Goal: Contribute content: Add original content to the website for others to see

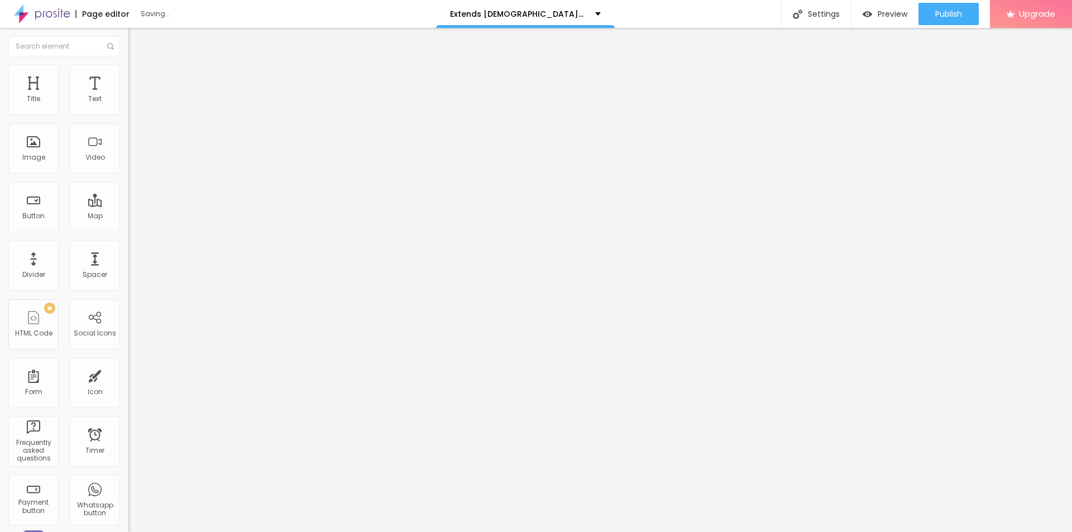
click at [128, 165] on button "button" at bounding box center [136, 160] width 16 height 12
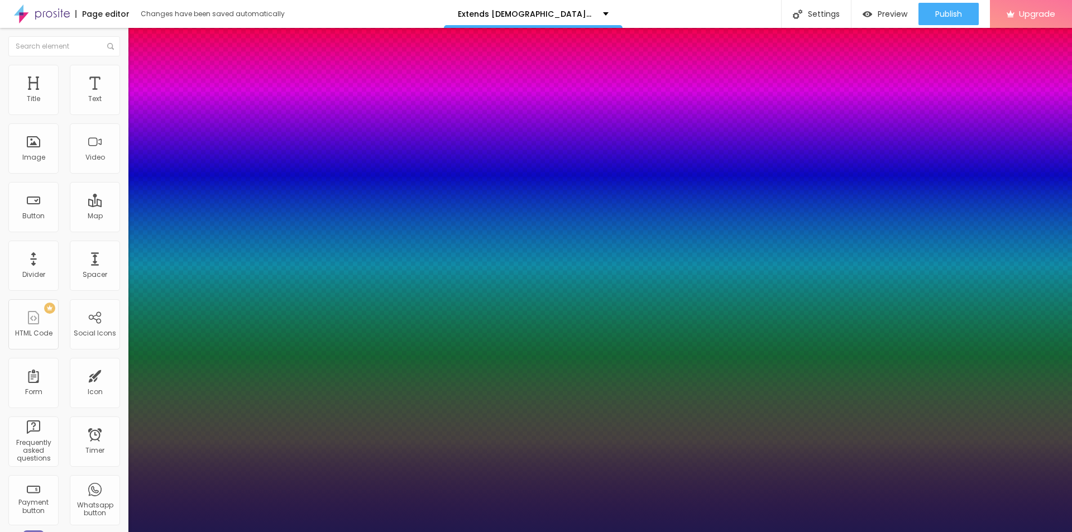
type input "1"
type input "24"
type input "1"
type input "26"
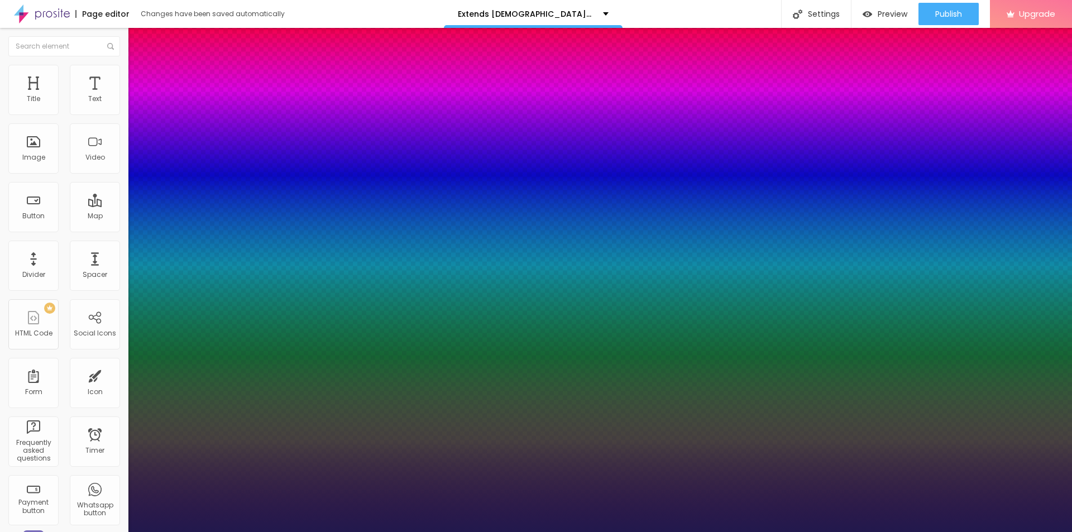
type input "26"
type input "1"
type input "27"
type input "1"
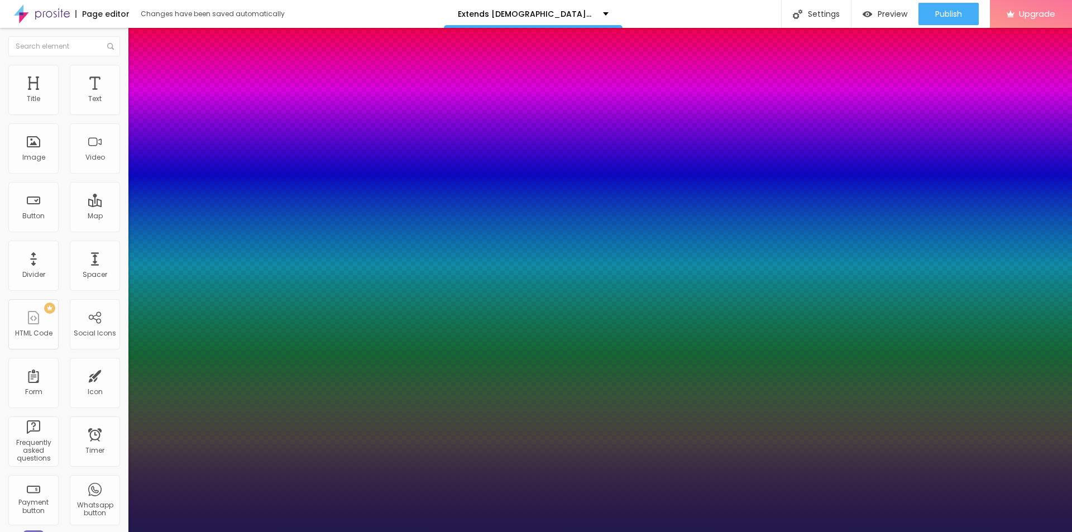
type input "28"
type input "1"
type input "29"
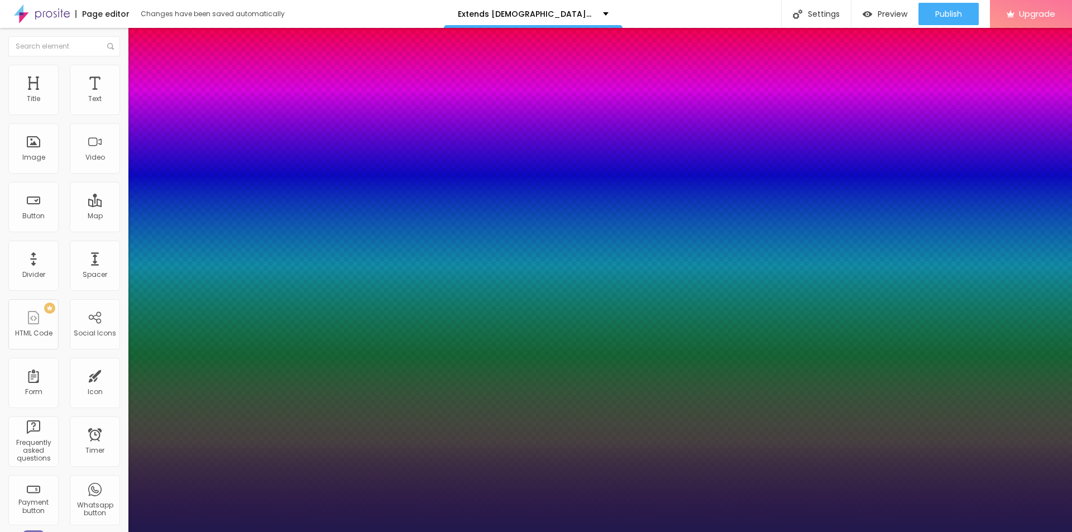
type input "1"
type input "33"
type input "1"
type input "37"
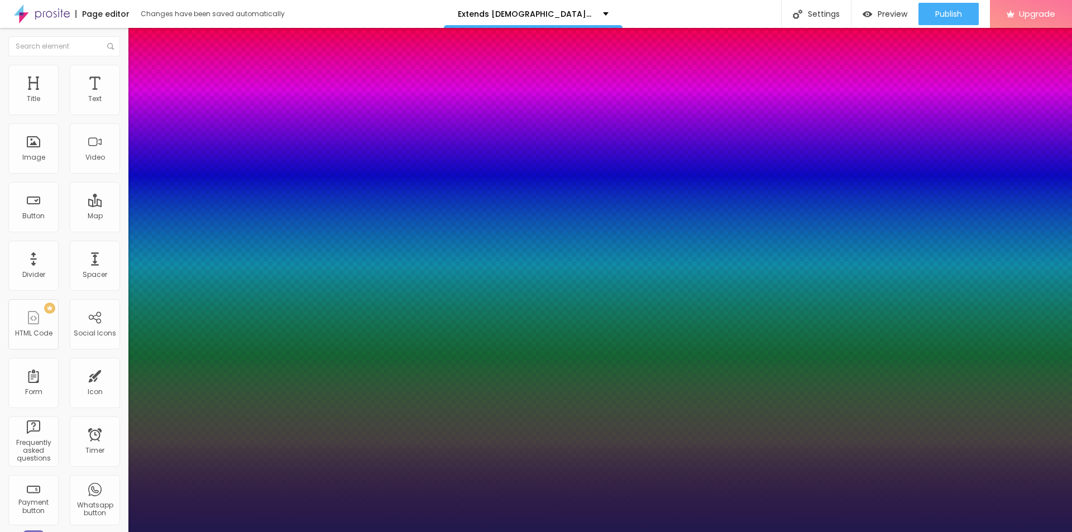
type input "37"
type input "1"
type input "38"
type input "1"
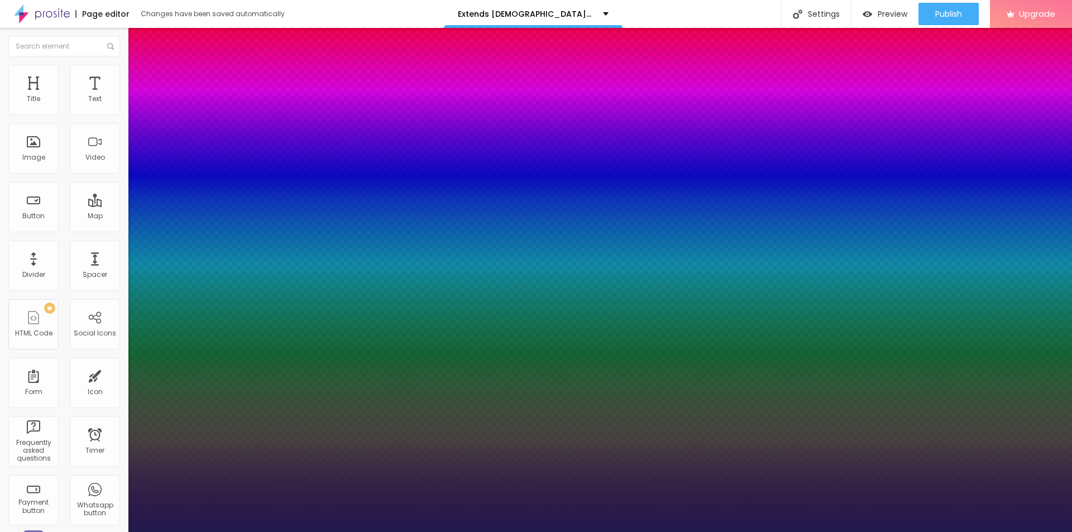
drag, startPoint x: 152, startPoint y: 315, endPoint x: 170, endPoint y: 316, distance: 17.3
type input "38"
type input "1"
click at [568, 531] on div at bounding box center [536, 532] width 1072 height 0
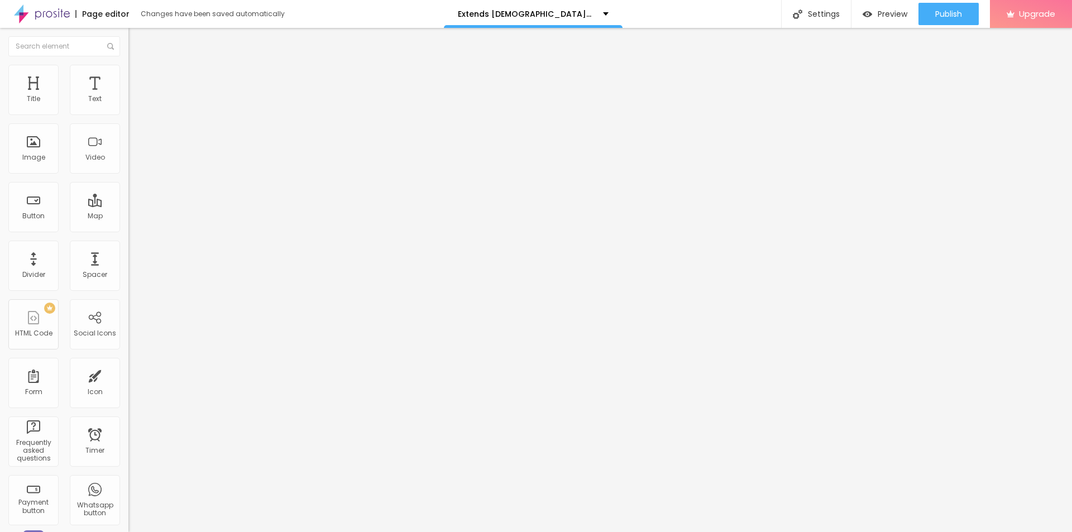
click at [128, 96] on span "Add image" at bounding box center [151, 91] width 46 height 9
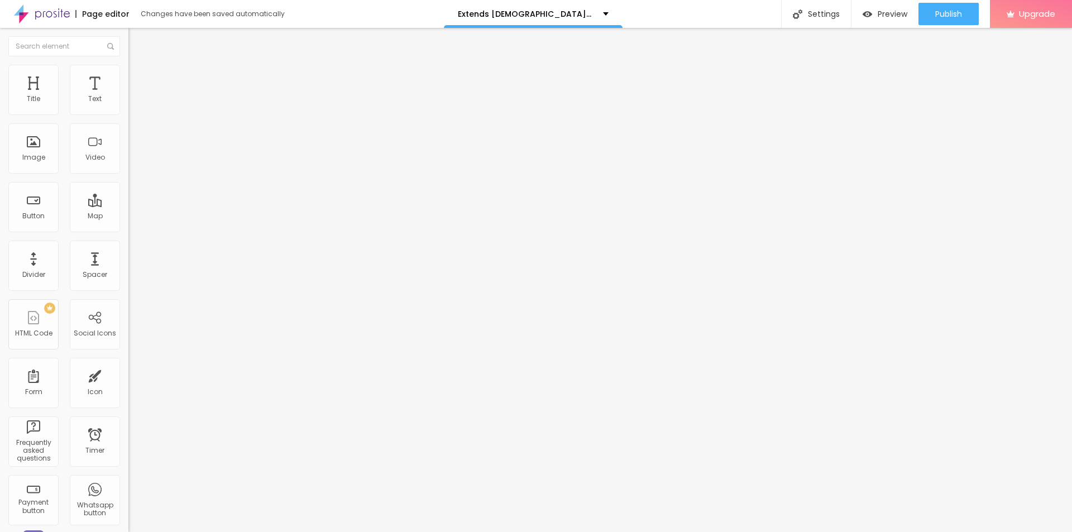
drag, startPoint x: 210, startPoint y: 428, endPoint x: 217, endPoint y: 429, distance: 6.8
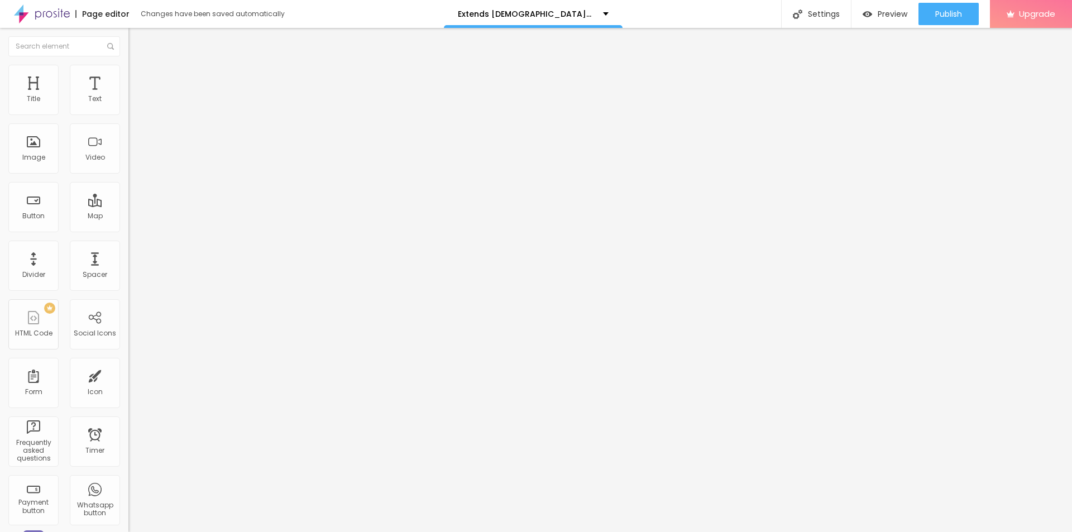
click at [128, 96] on span "Add image" at bounding box center [151, 91] width 46 height 9
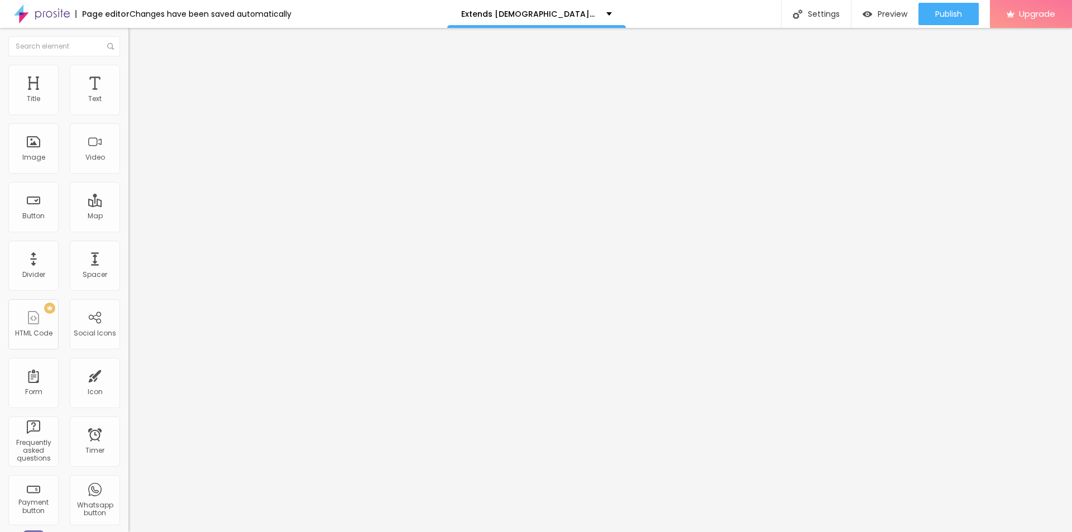
click at [128, 113] on input "text" at bounding box center [195, 107] width 134 height 11
paste input "Extends Male Enhancement"
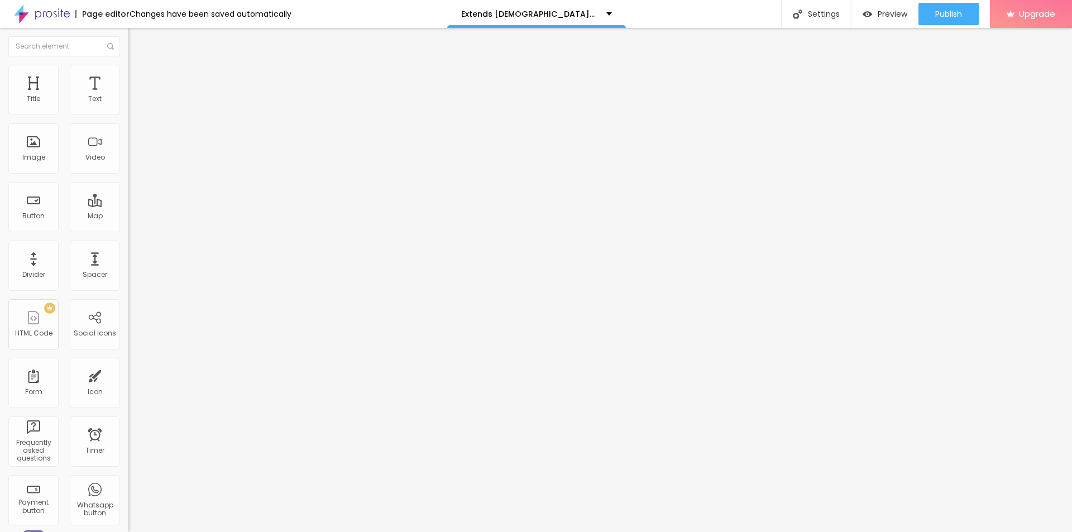
type input "Extends Male Enhancement"
click at [128, 229] on input "https://" at bounding box center [195, 223] width 134 height 11
paste input "bestdeal24x7.com/extends-male-enhancement-buy"
type input "https://bestdeal24x7.com/extends-male-enhancement-buy"
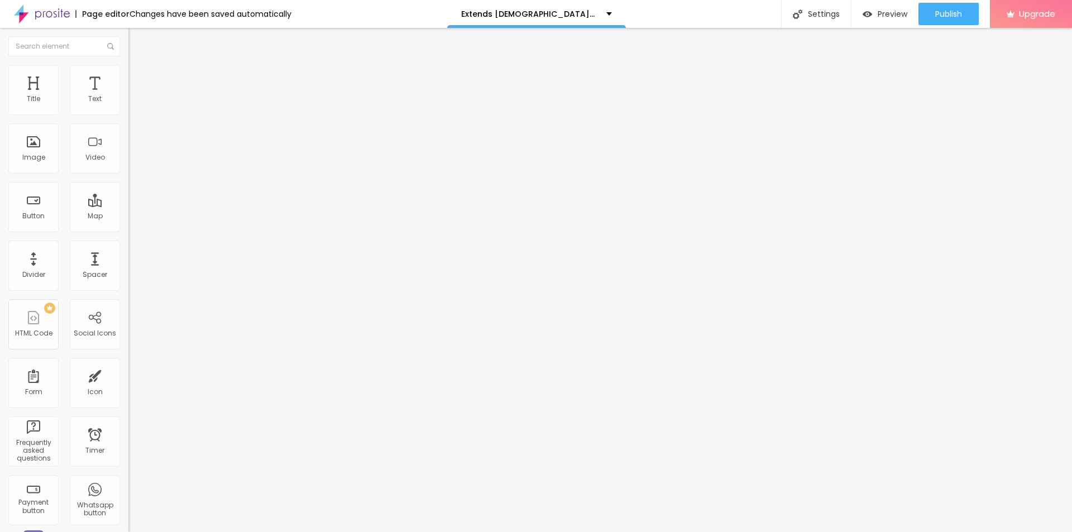
click at [128, 68] on img at bounding box center [133, 70] width 10 height 10
type input "95"
type input "90"
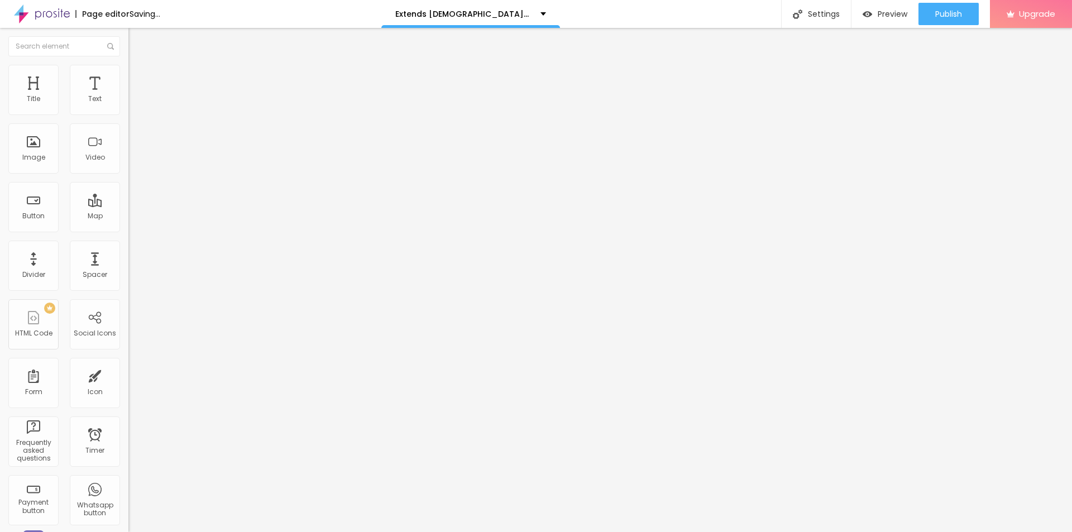
type input "90"
type input "85"
type input "80"
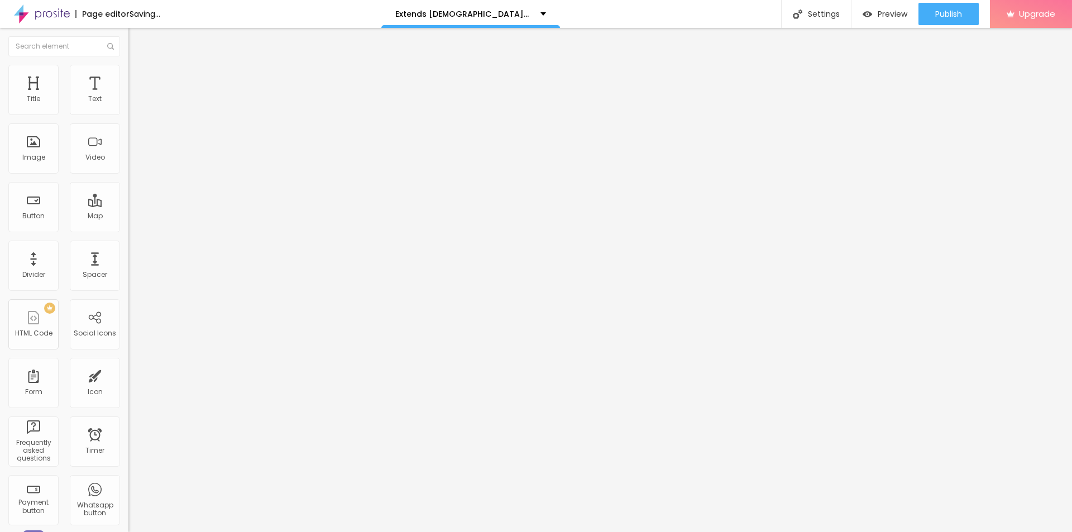
type input "75"
type input "70"
type input "65"
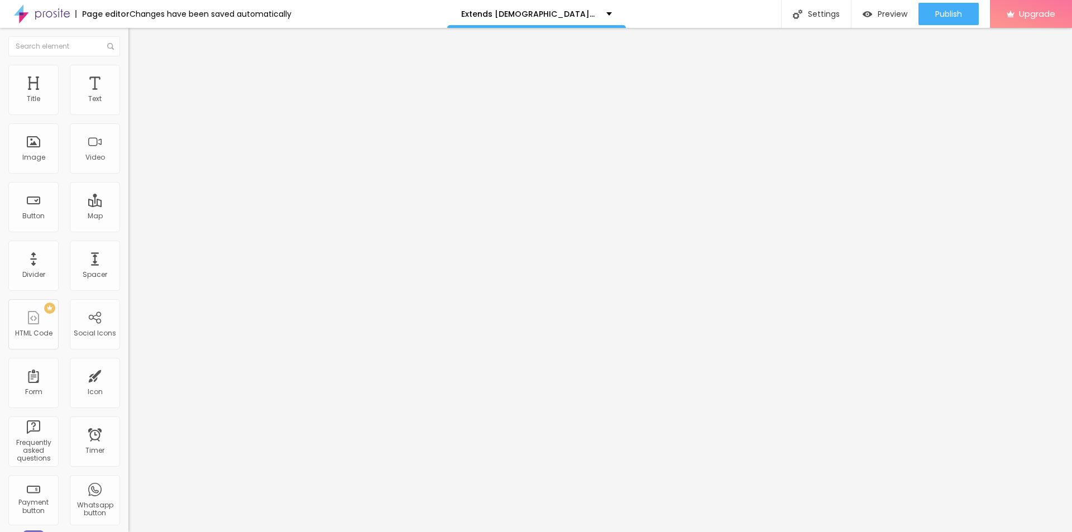
type input "65"
type input "60"
type input "55"
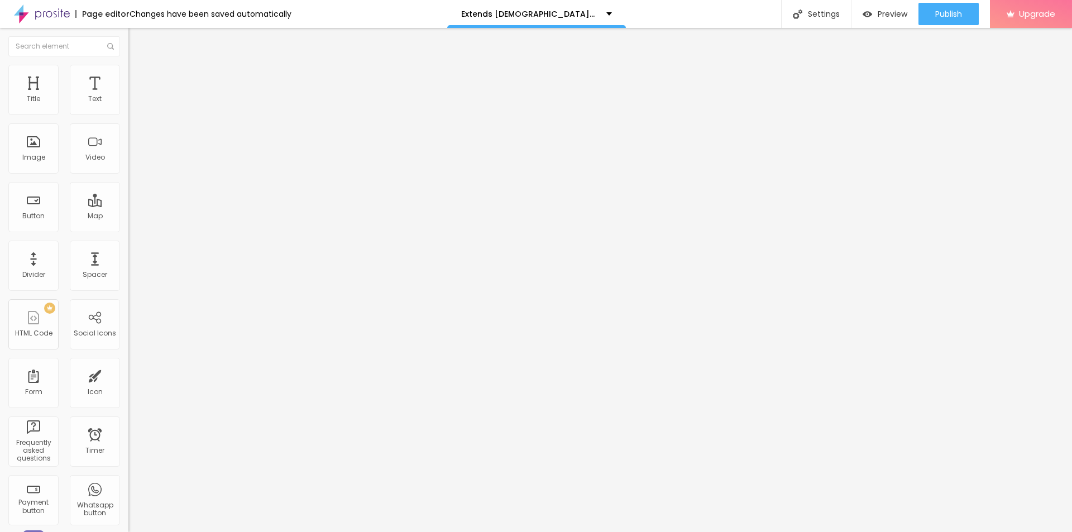
type input "50"
type input "45"
type input "40"
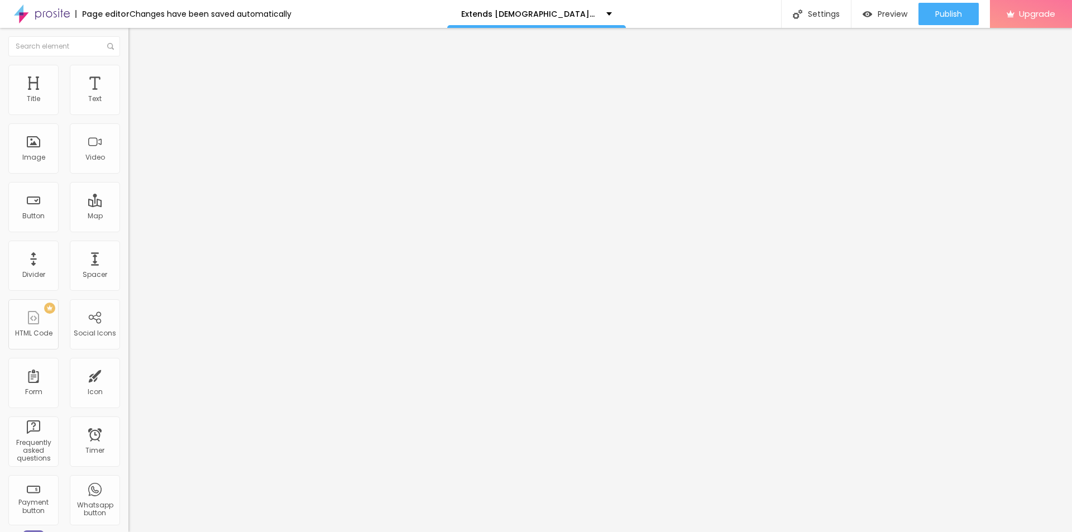
type input "40"
type input "35"
drag, startPoint x: 115, startPoint y: 118, endPoint x: 43, endPoint y: 118, distance: 72.0
type input "35"
click at [128, 114] on input "range" at bounding box center [164, 110] width 72 height 9
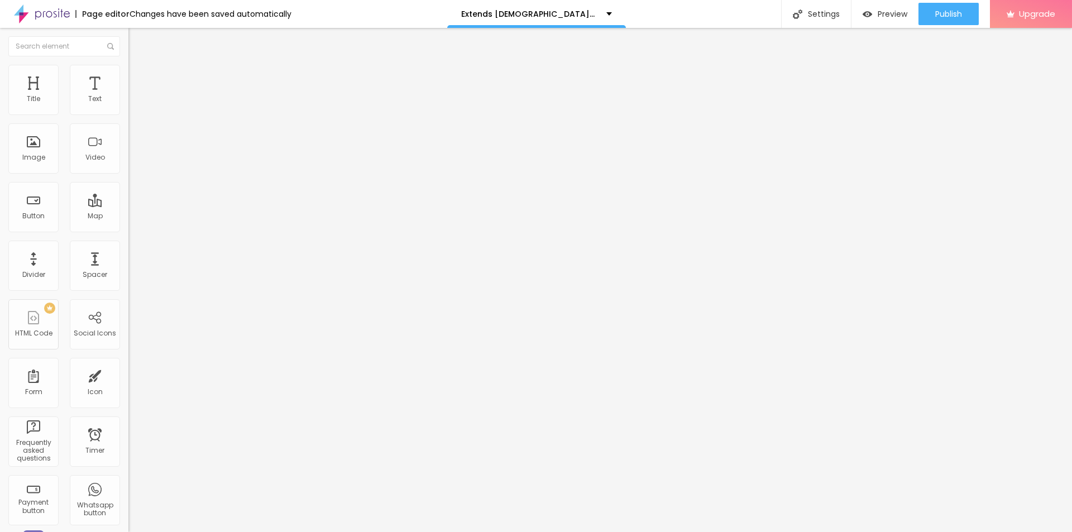
click at [128, 107] on button "button" at bounding box center [136, 101] width 16 height 12
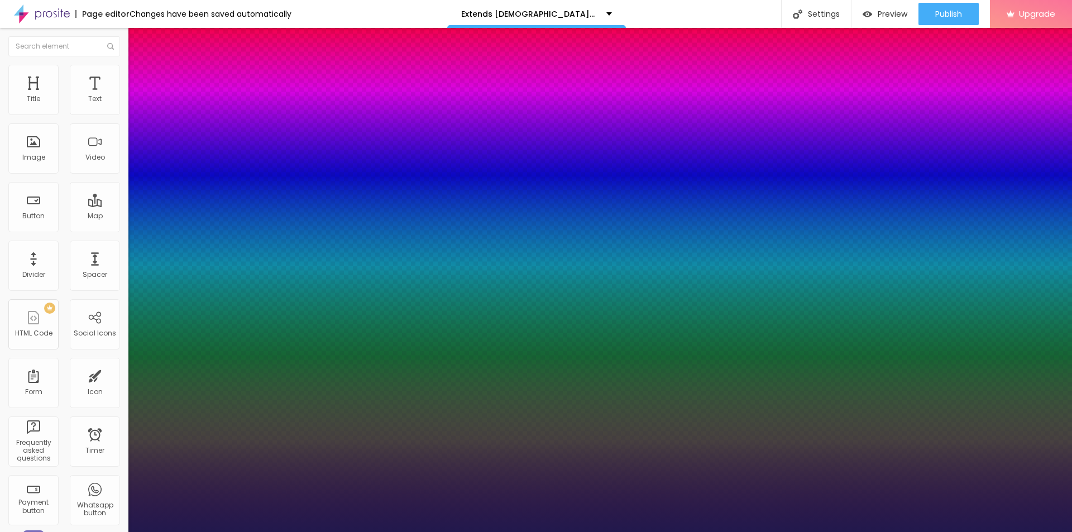
type input "1"
type input "18"
type input "1"
type input "18"
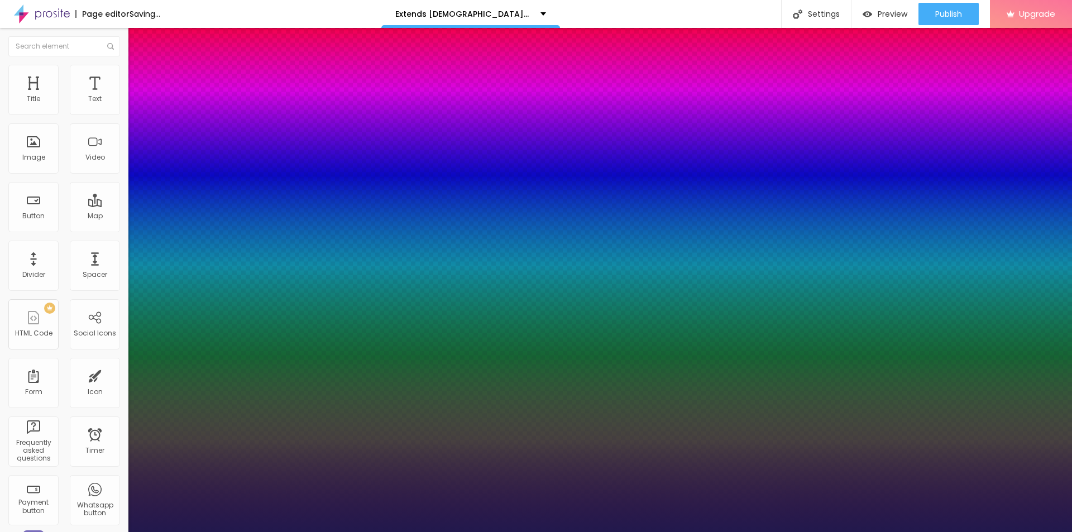
type input "1"
click at [352, 531] on div at bounding box center [536, 532] width 1072 height 0
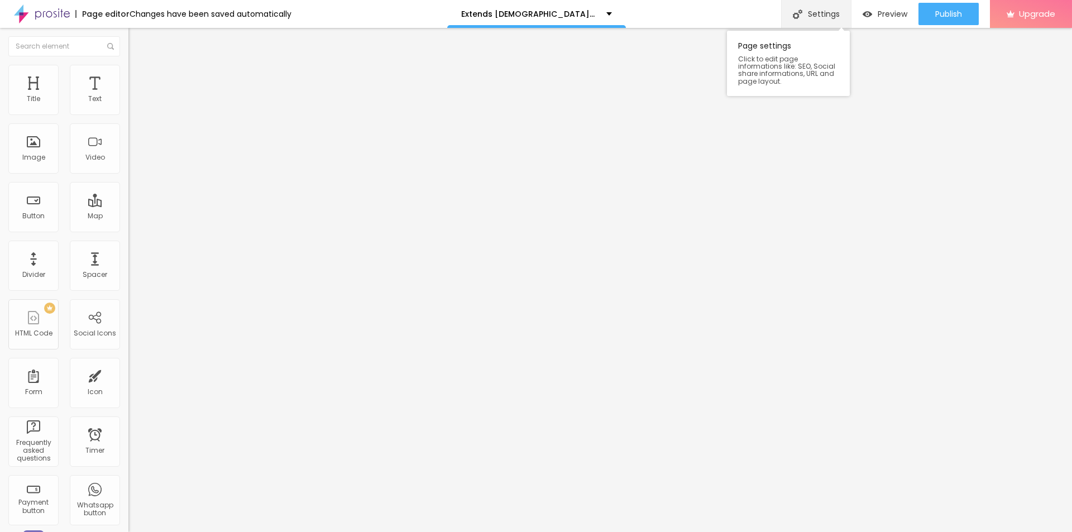
click at [821, 12] on div "Settings" at bounding box center [816, 14] width 70 height 28
paste input "Extends Male Enhancement"
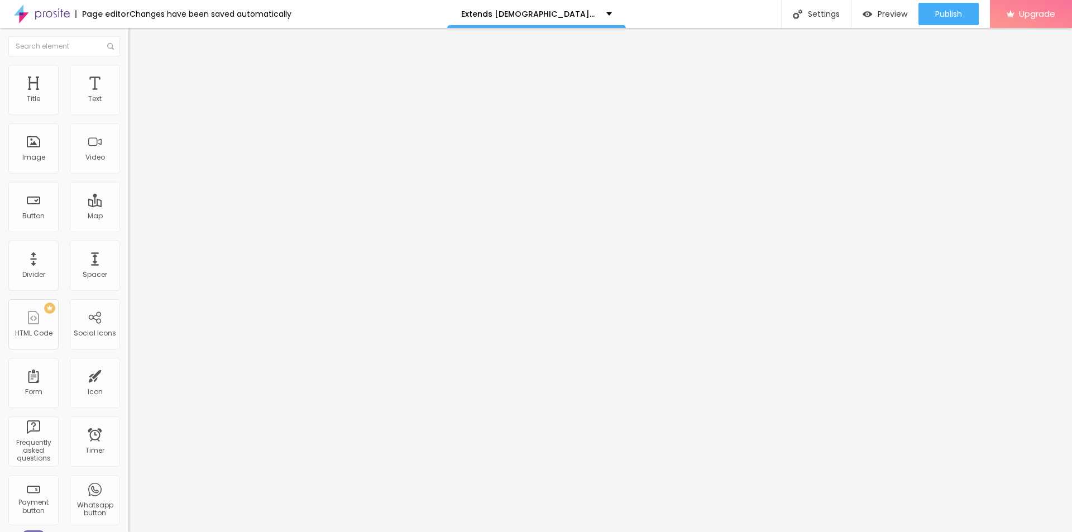
paste input "Reviews Amazon For Sale Where To Buy?"
type input "Extends Male Enhancement Reviews Amazon For Sale Where To Buy?"
paste textarea "Extends Male Enhancement is a natural formula designed to support men’s vitalit…"
type textarea "Extends Male Enhancement is a natural formula designed to support men’s vitalit…"
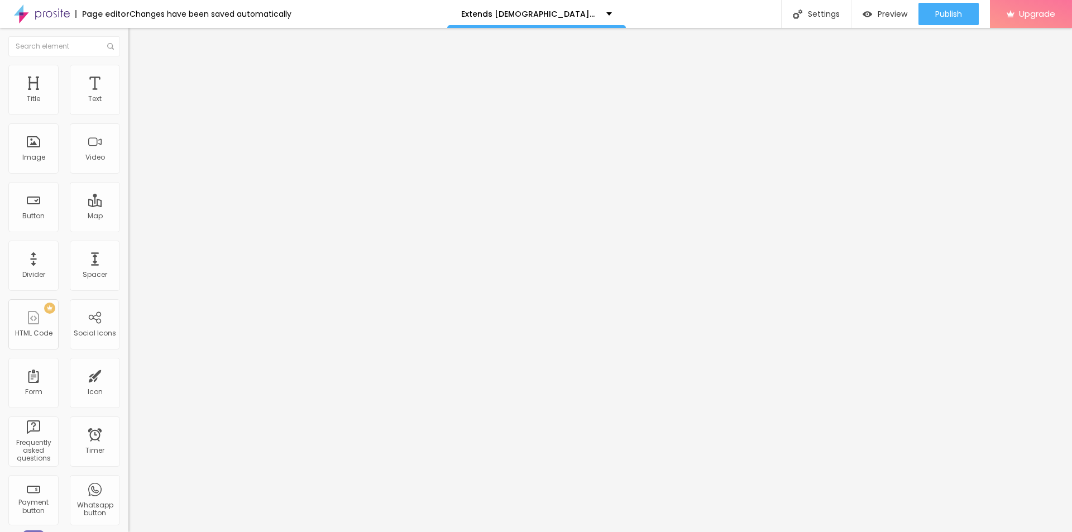
drag, startPoint x: 540, startPoint y: 269, endPoint x: 363, endPoint y: 268, distance: 177.5
paste textarea "Extends Male Enhancement"
type textarea "Extends Male Enhancement"
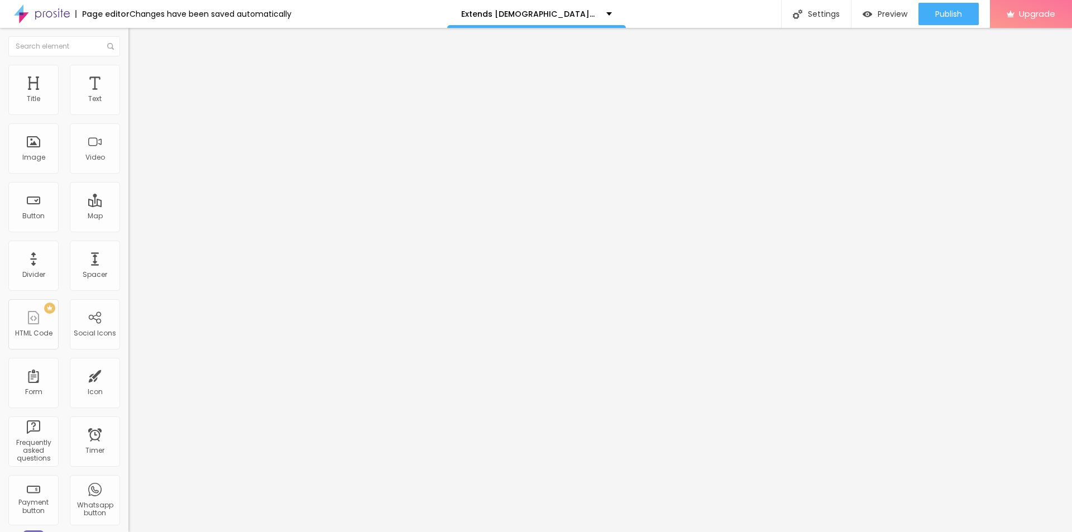
click at [899, 76] on link "View page" at bounding box center [916, 77] width 100 height 7
click at [942, 17] on span "Publish" at bounding box center [948, 13] width 27 height 9
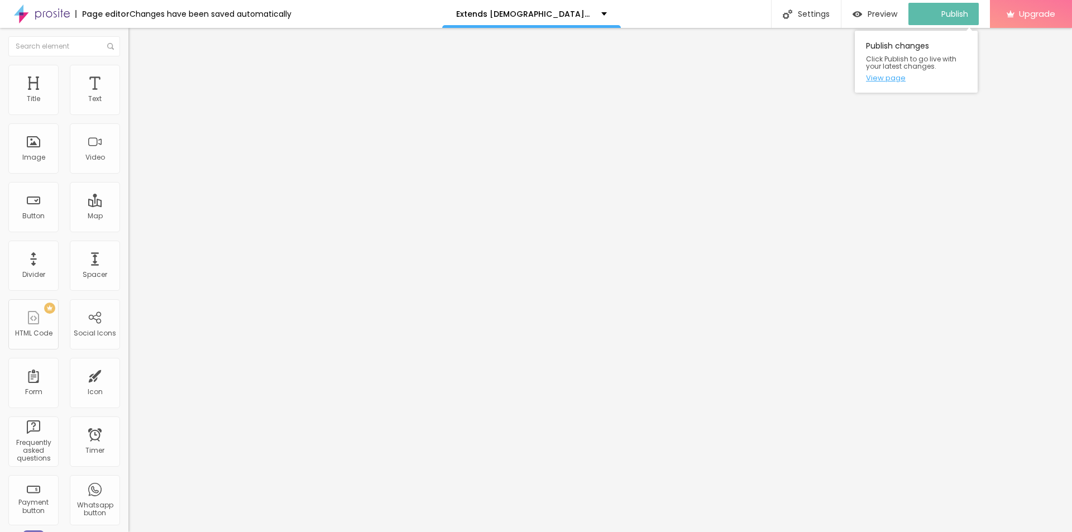
click at [896, 78] on link "View page" at bounding box center [916, 77] width 100 height 7
